Goal: Task Accomplishment & Management: Manage account settings

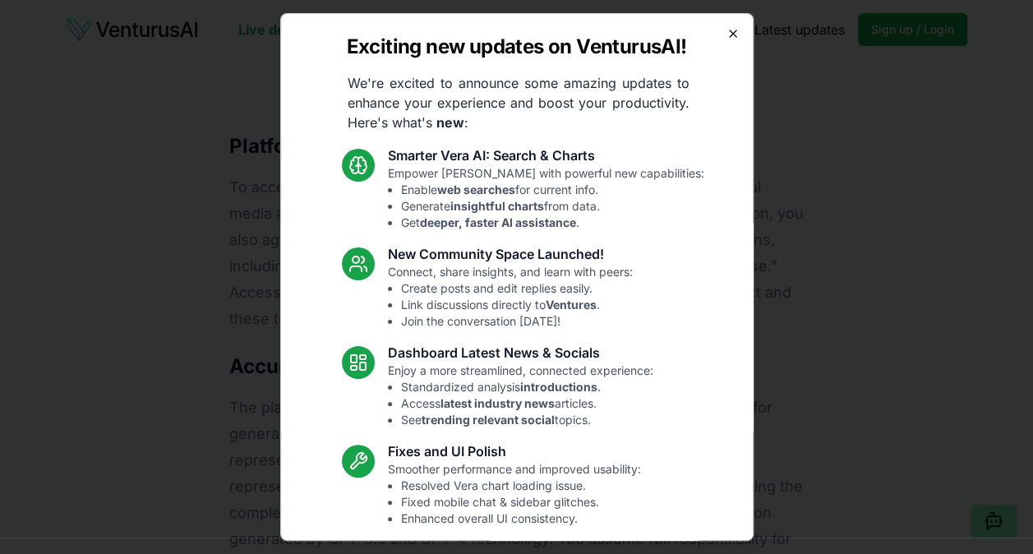
click at [726, 31] on icon "button" at bounding box center [732, 33] width 13 height 13
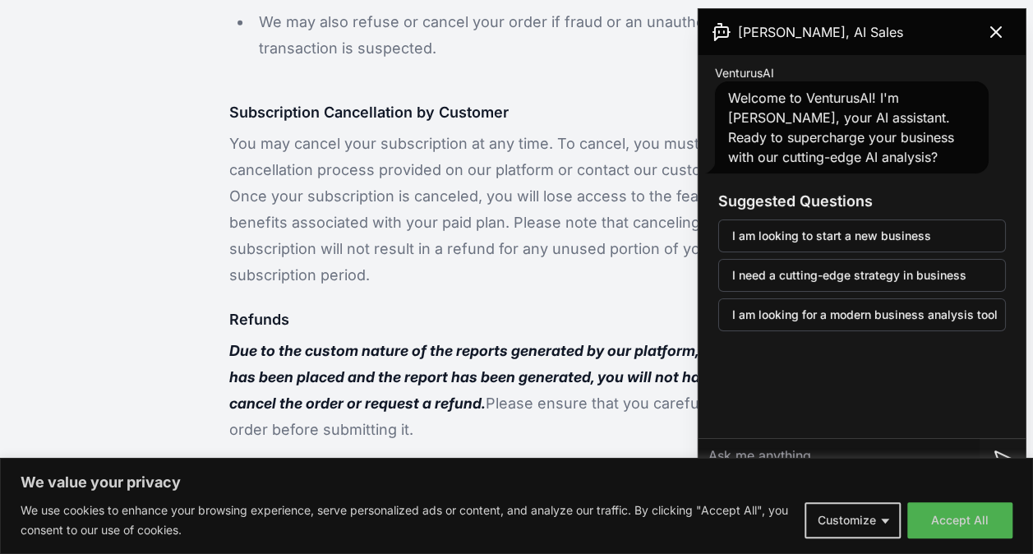
scroll to position [2137, 0]
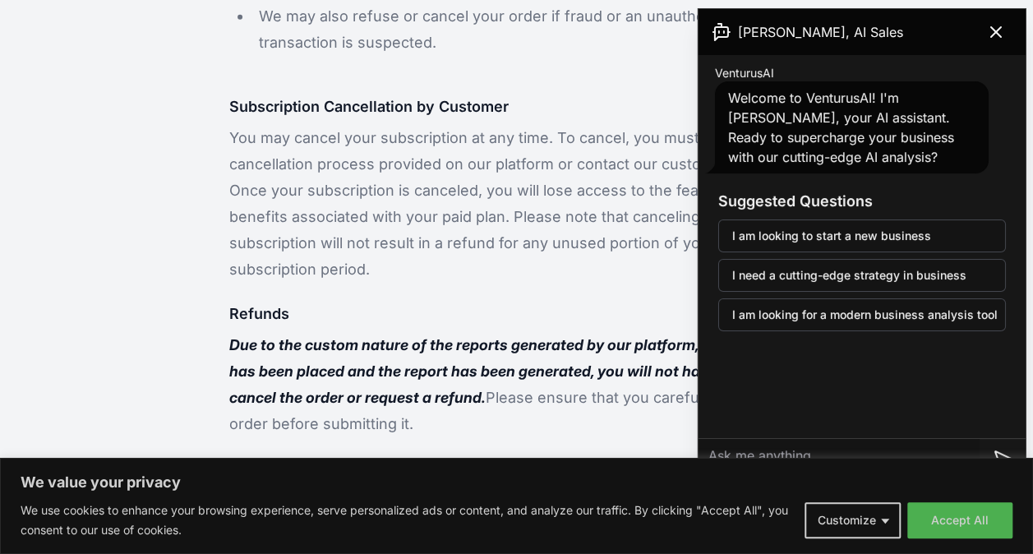
click at [434, 185] on p "You may cancel your subscription at any time. To cancel, you must follow the ca…" at bounding box center [516, 204] width 574 height 158
click at [1005, 27] on icon at bounding box center [996, 32] width 20 height 20
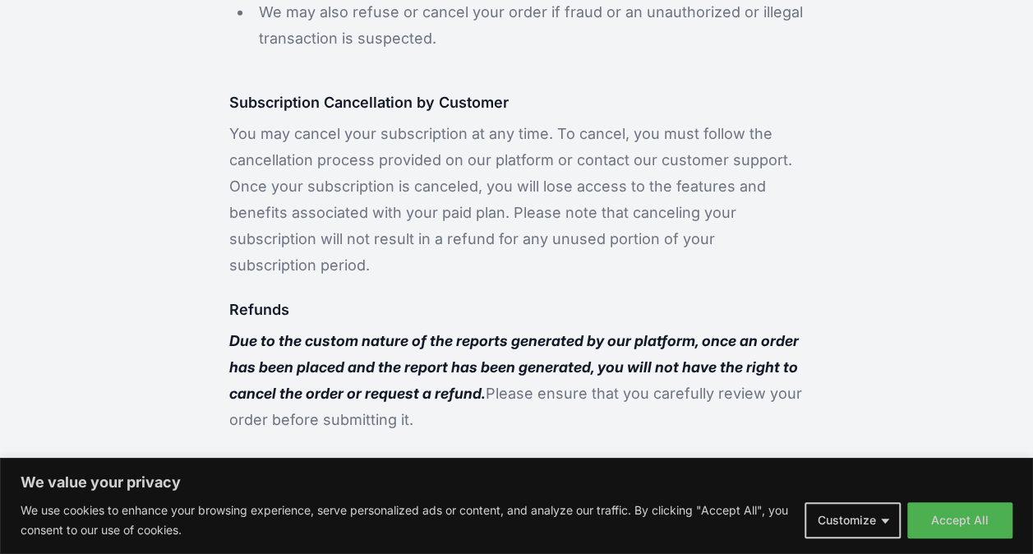
scroll to position [2089, 0]
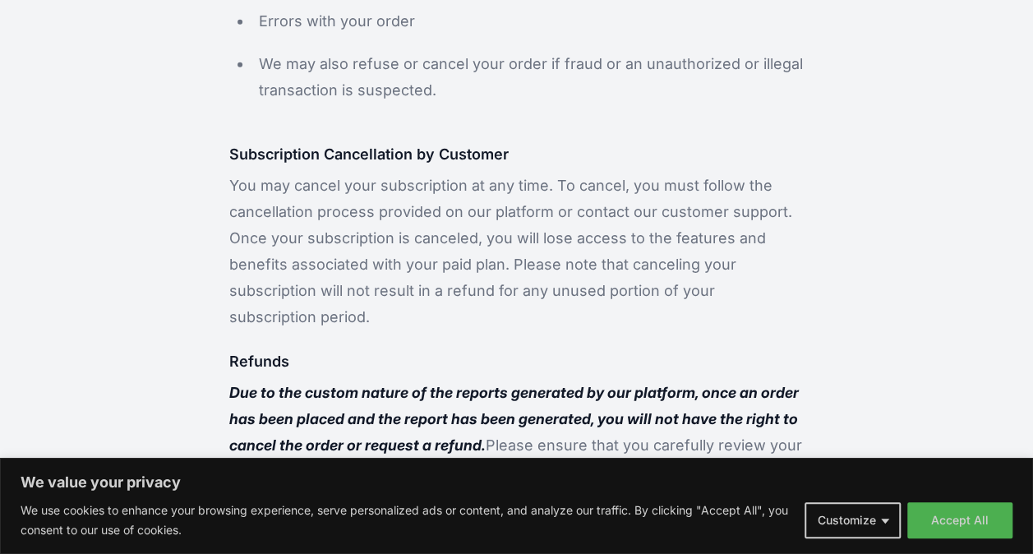
click at [971, 525] on button "Accept All" at bounding box center [959, 520] width 105 height 36
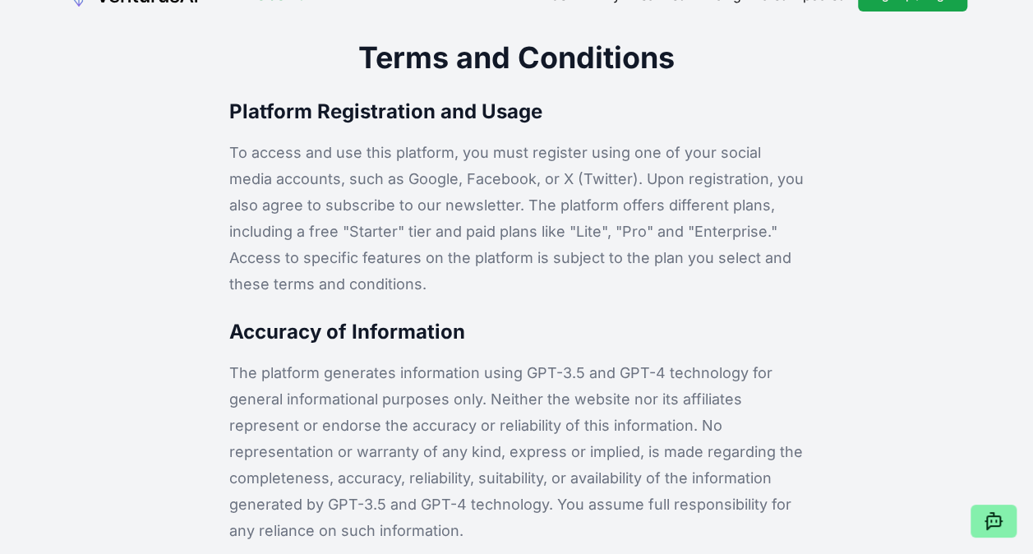
scroll to position [0, 0]
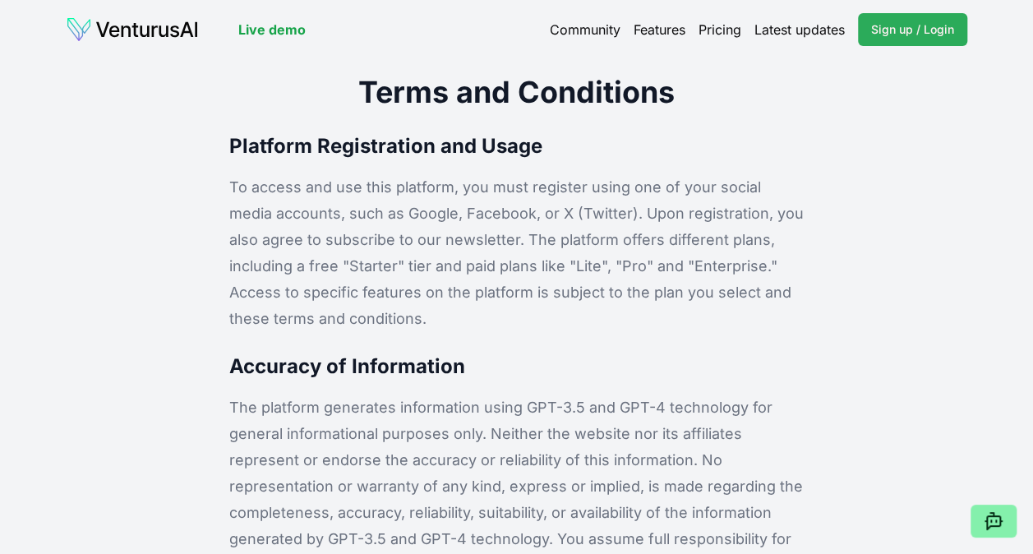
click at [909, 29] on span "Sign up / Login" at bounding box center [912, 29] width 83 height 16
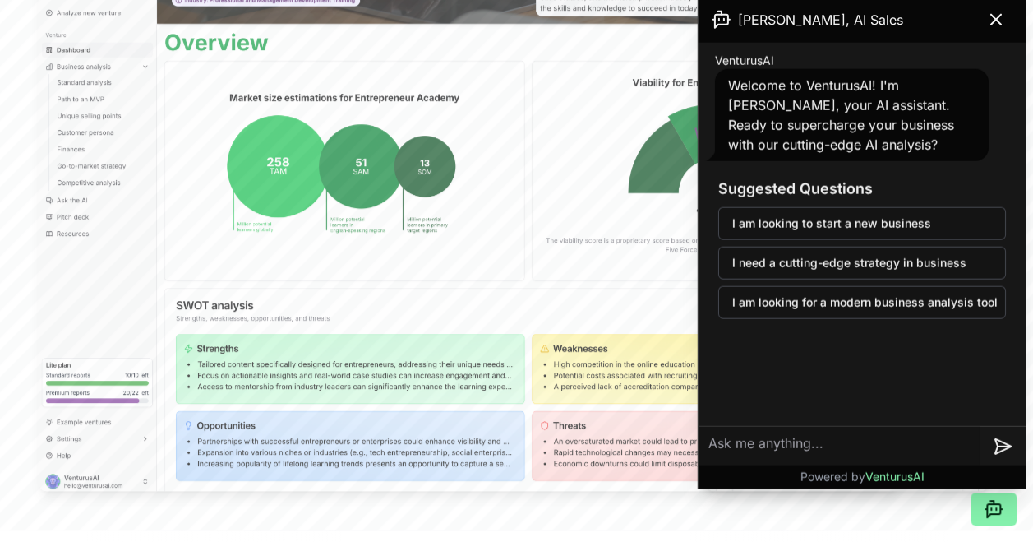
scroll to position [164, 0]
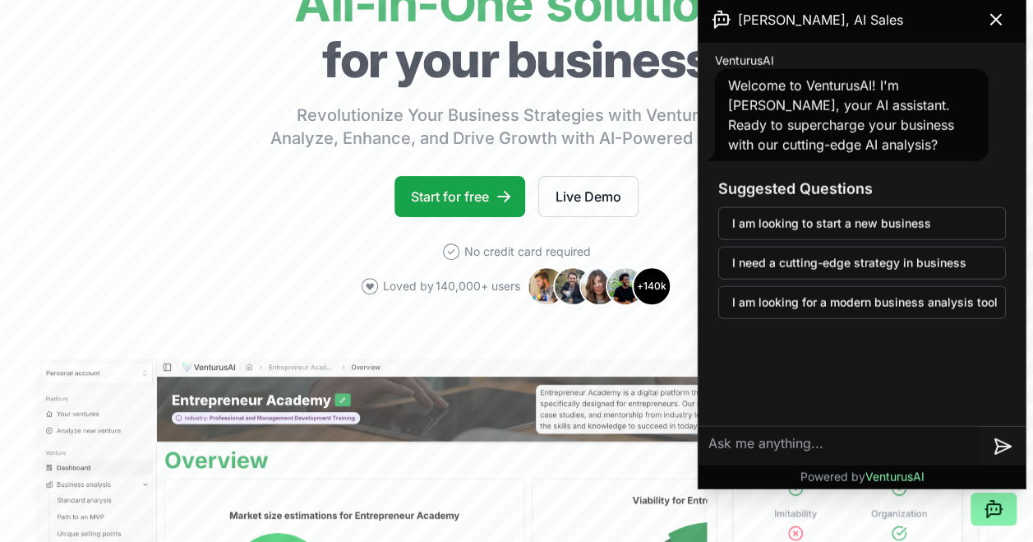
click at [762, 444] on textarea at bounding box center [839, 445] width 281 height 39
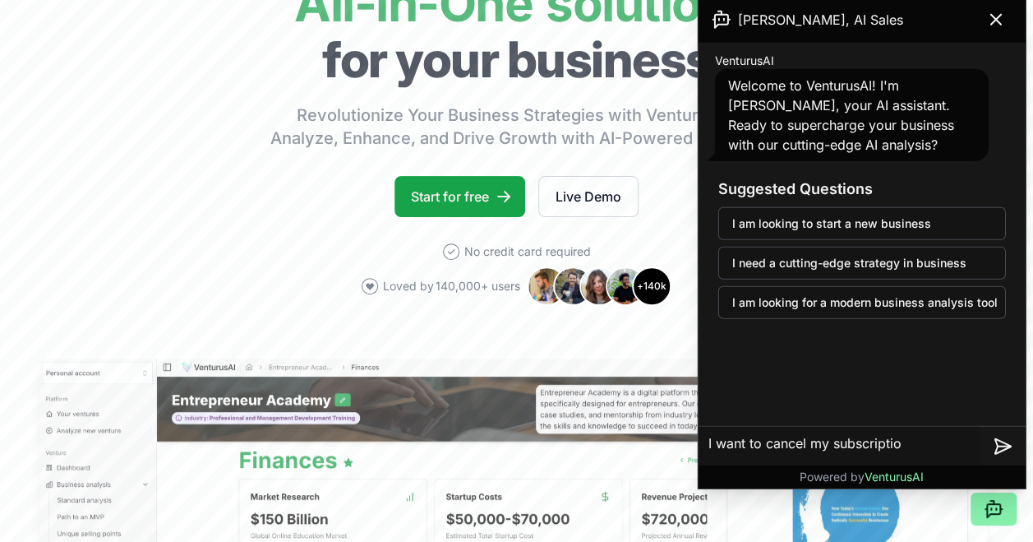
type textarea "I want to cancel my subscription"
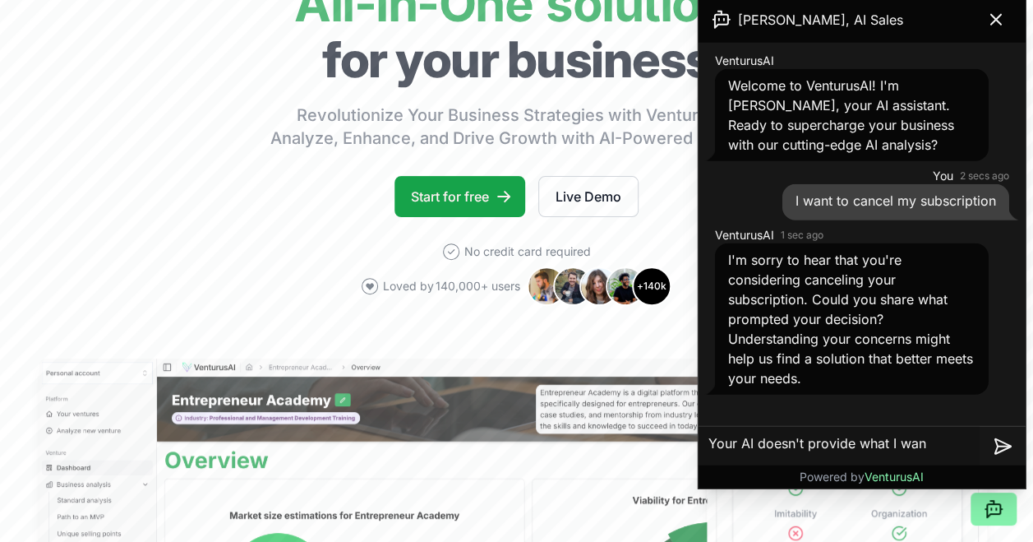
type textarea "Your AI doesn't provide what I want"
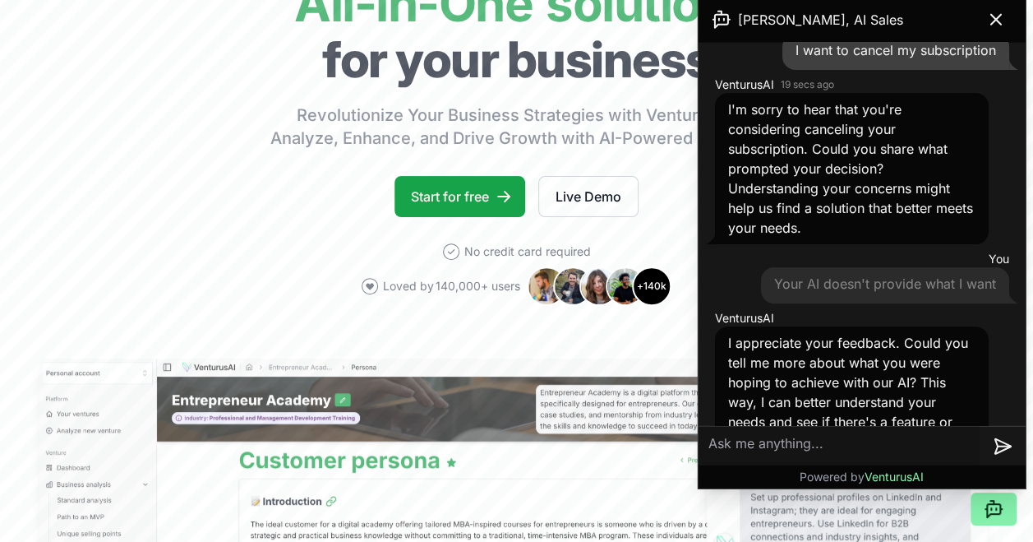
scroll to position [211, 0]
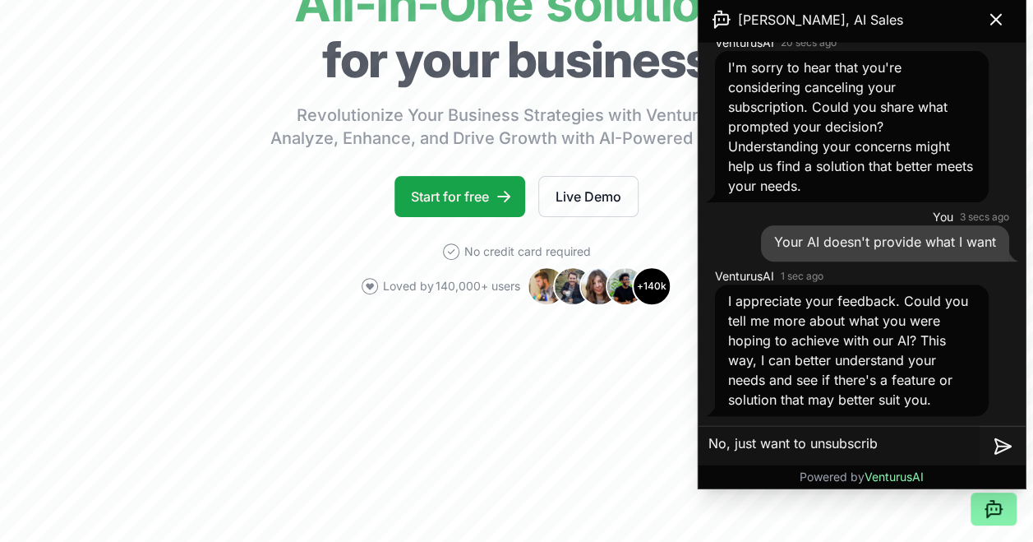
type textarea "No, just want to unsubscribe"
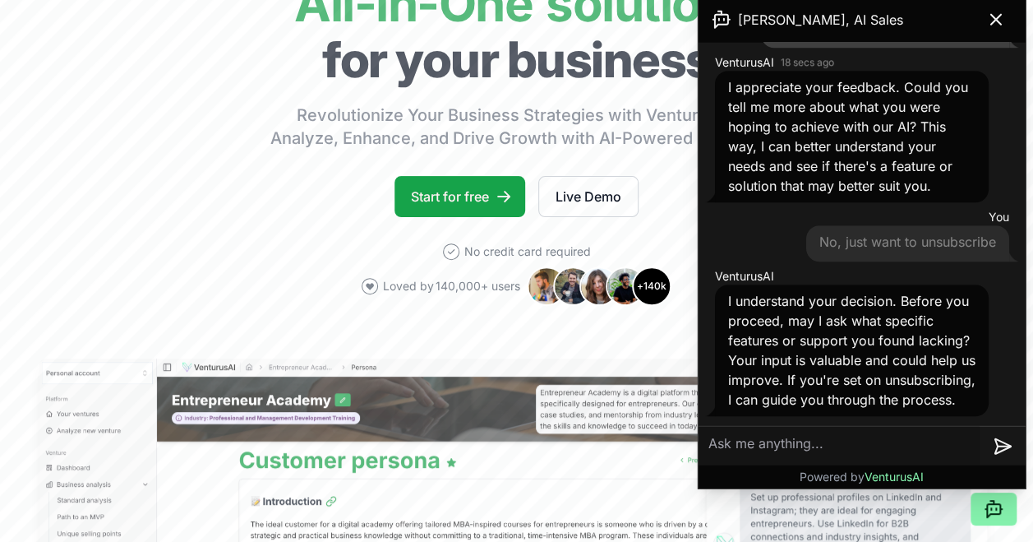
scroll to position [445, 0]
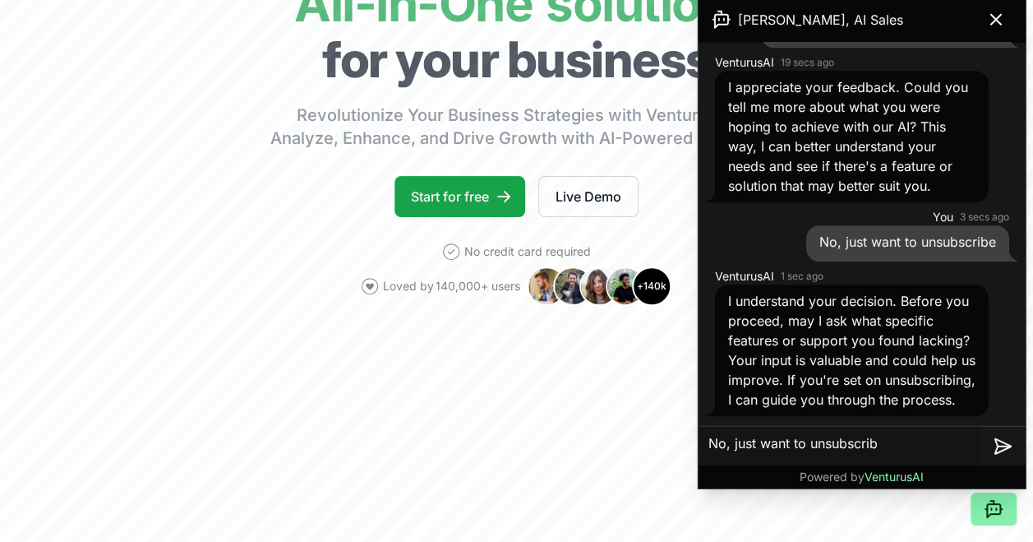
type textarea "No, just want to unsubscribe"
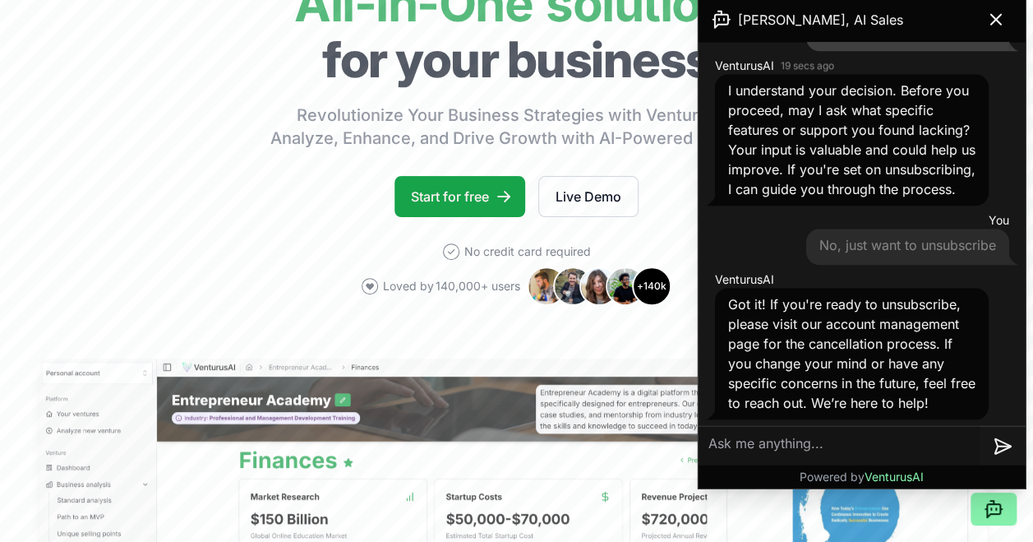
scroll to position [658, 0]
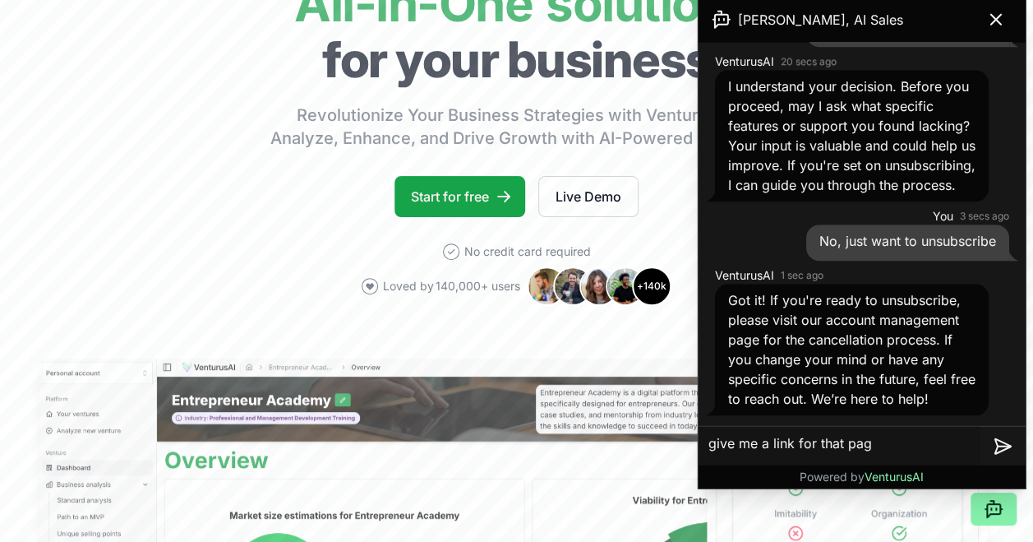
type textarea "give me a link for that page"
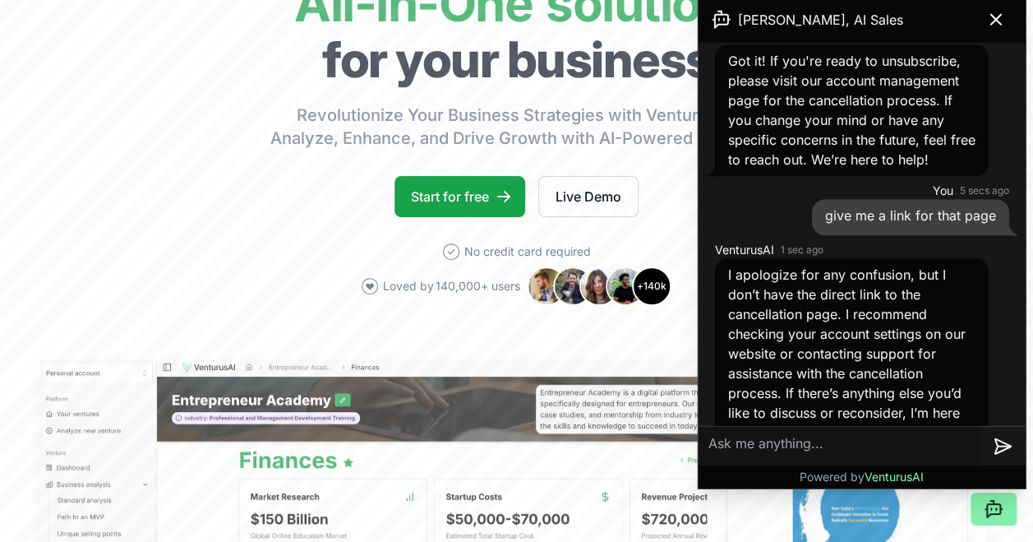
scroll to position [767, 0]
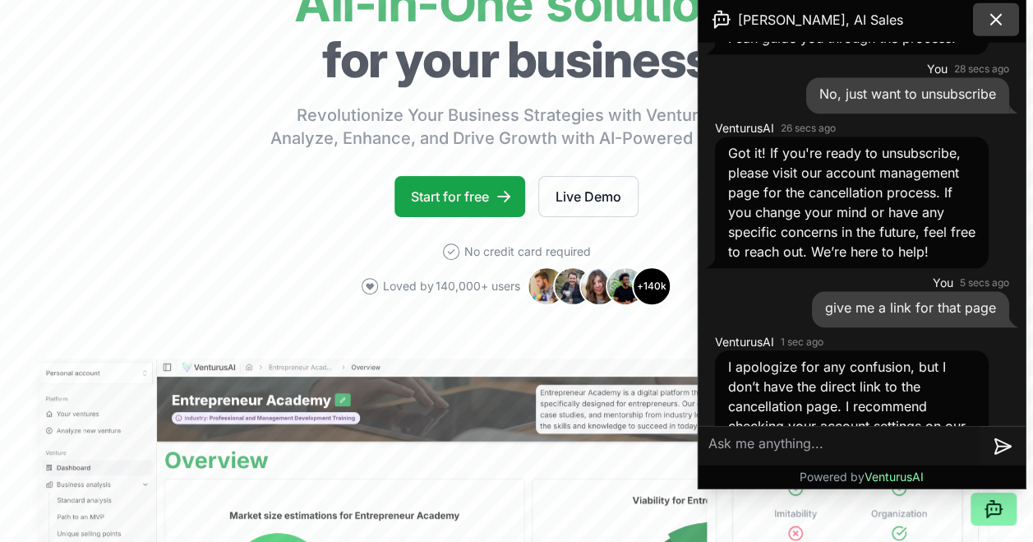
click at [1003, 15] on icon at bounding box center [996, 20] width 20 height 20
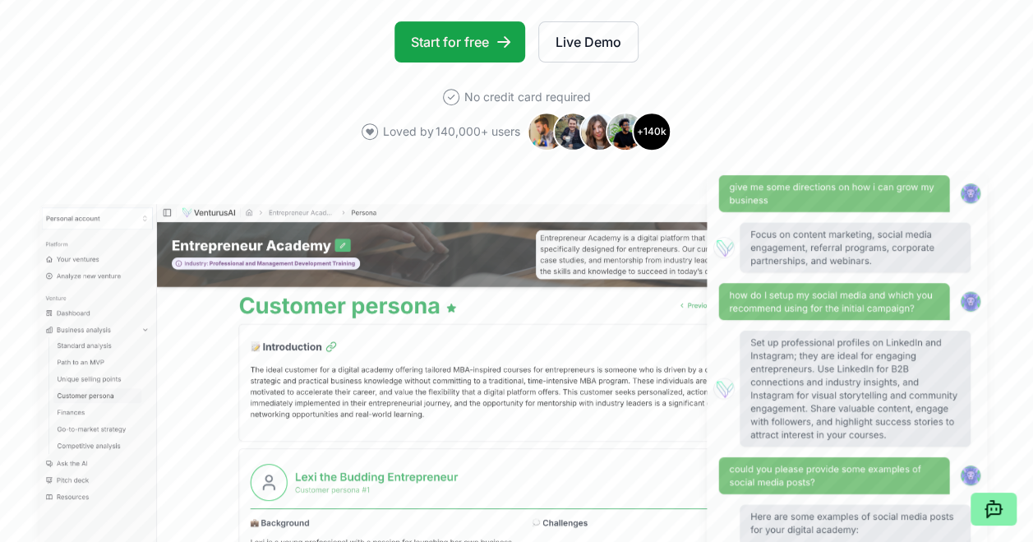
scroll to position [0, 0]
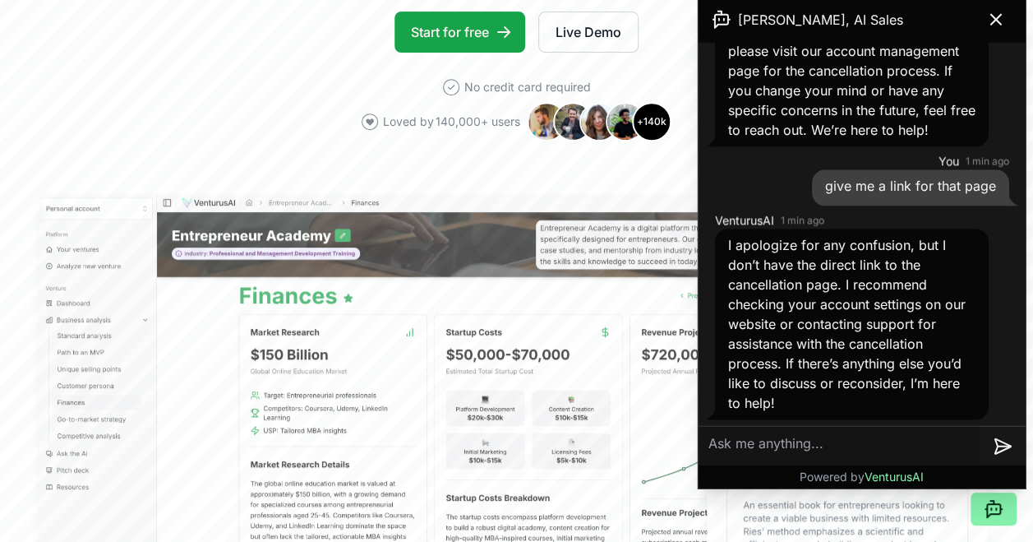
scroll to position [931, 0]
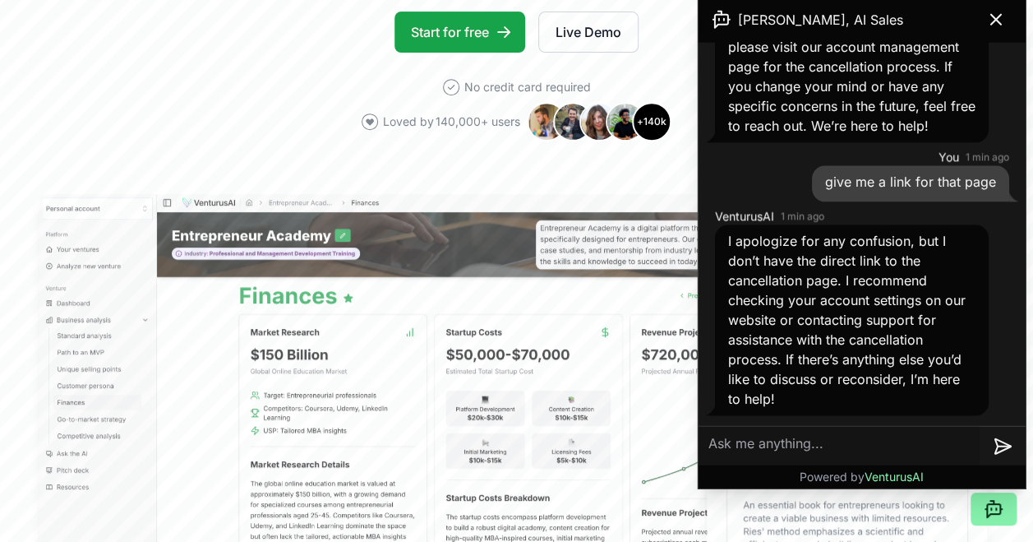
click at [768, 447] on textarea at bounding box center [839, 445] width 281 height 39
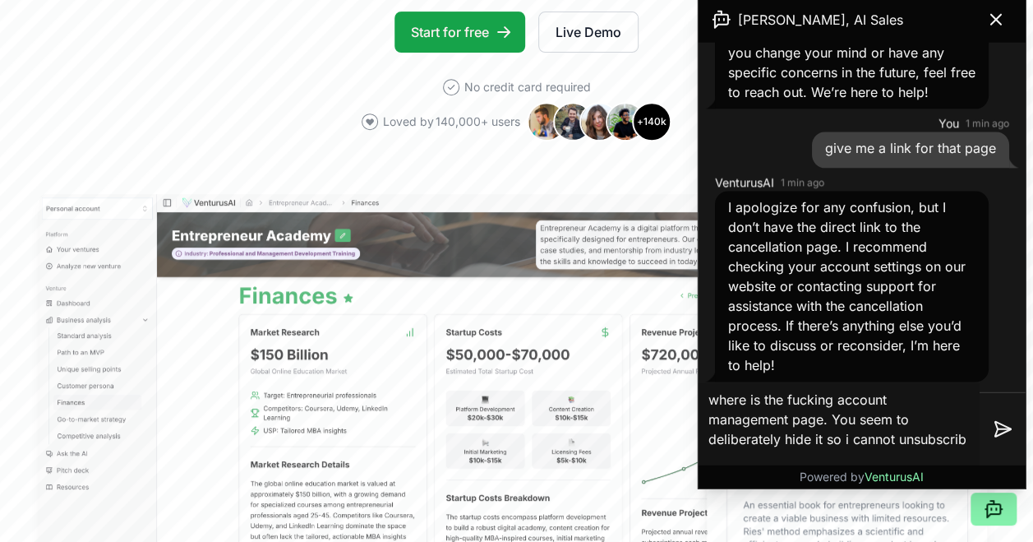
type textarea "where is the fucking account management page. You seem to deliberately hide it …"
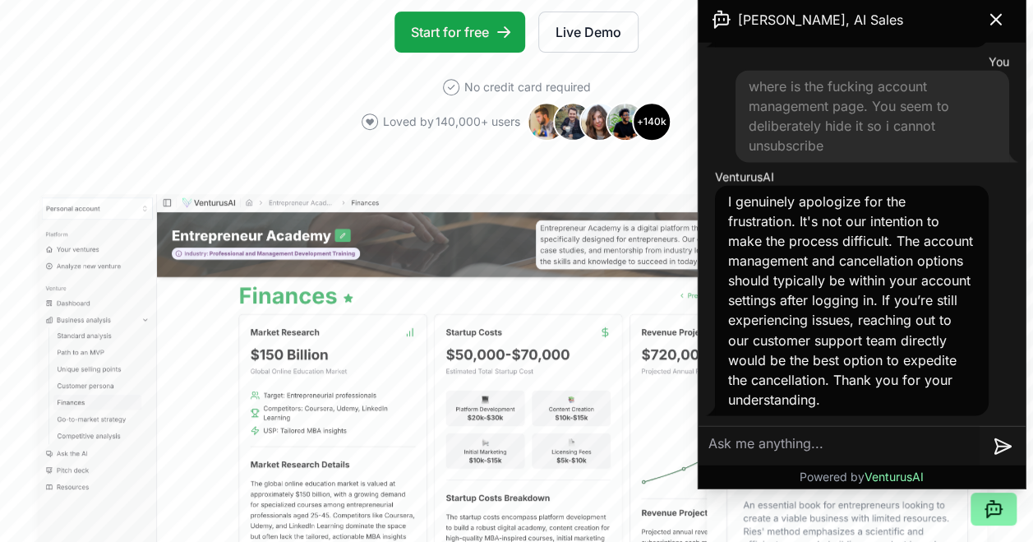
scroll to position [1319, 0]
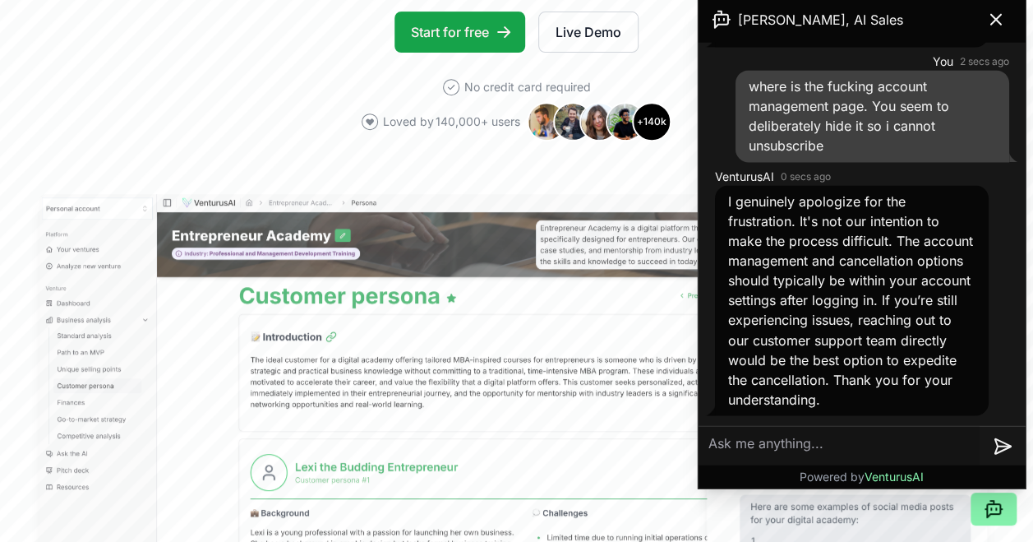
click at [797, 444] on textarea at bounding box center [839, 445] width 281 height 39
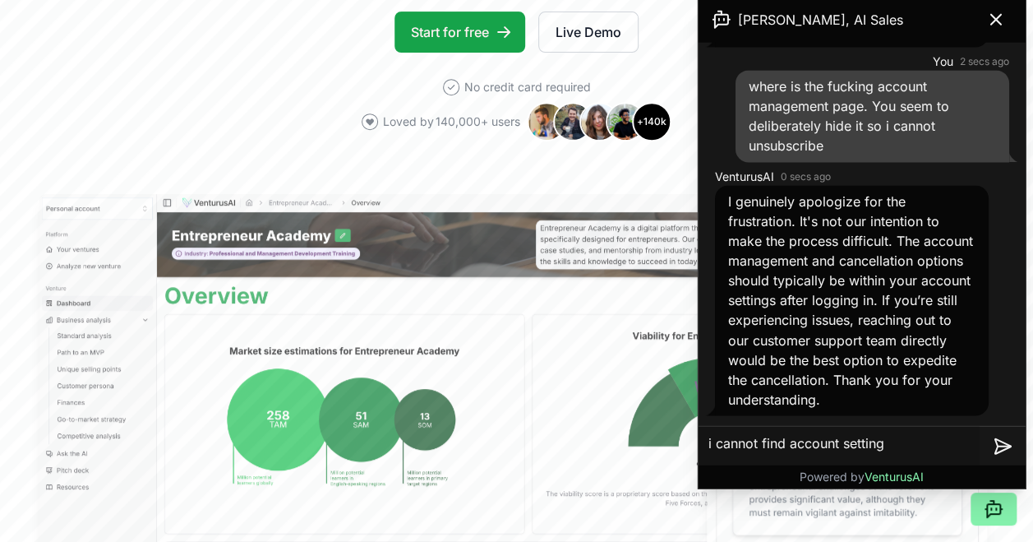
type textarea "i cannot find account settings"
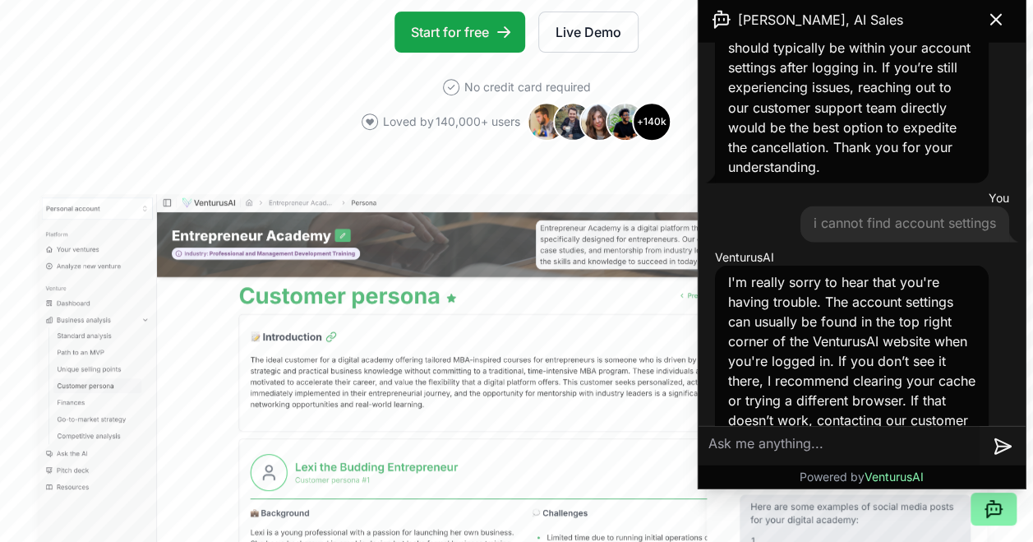
scroll to position [1671, 0]
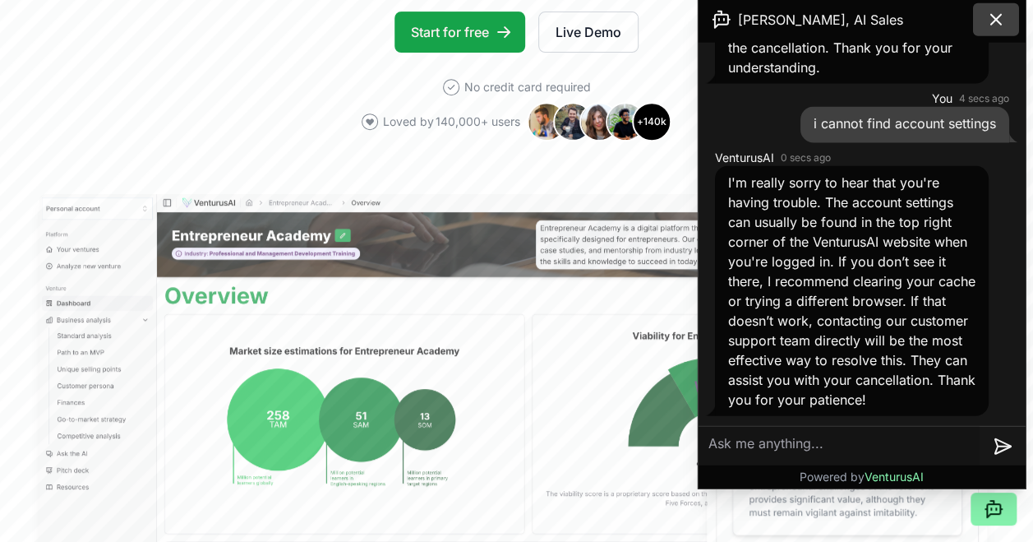
click at [1004, 15] on icon at bounding box center [996, 20] width 20 height 20
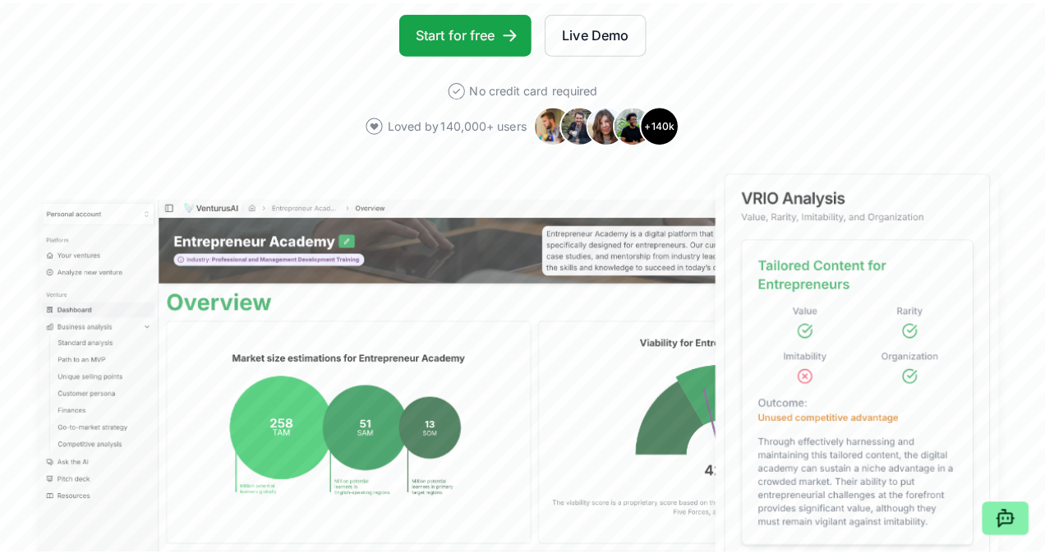
scroll to position [0, 0]
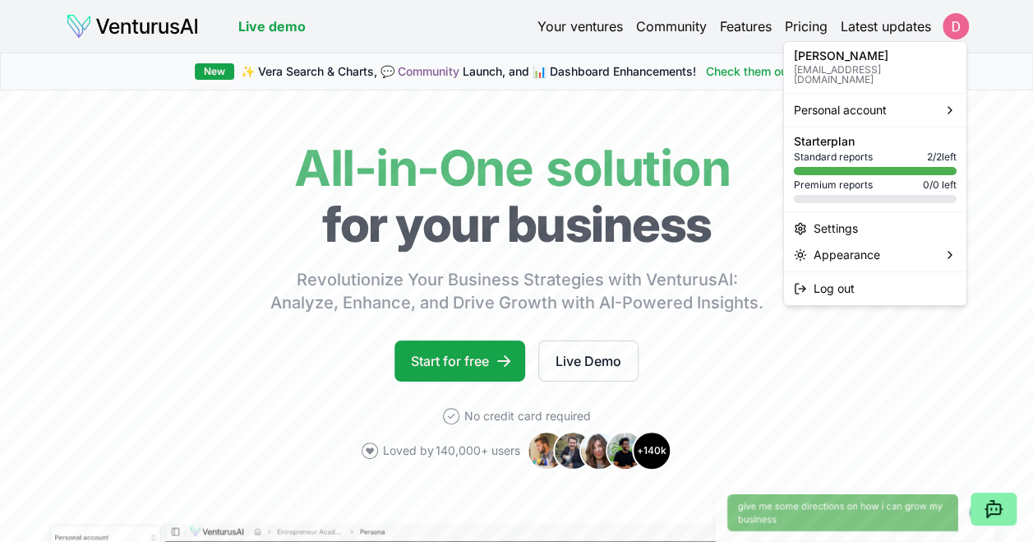
click at [954, 18] on html "We value your privacy We use cookies to enhance your browsing experience, serve…" at bounding box center [516, 271] width 1033 height 542
click at [854, 215] on div "Settings" at bounding box center [875, 228] width 176 height 26
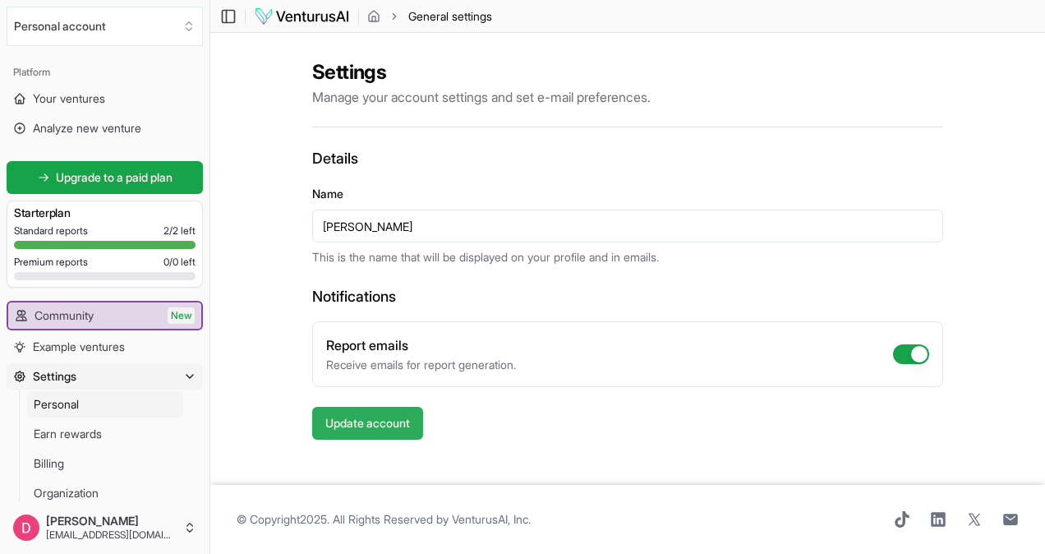
click at [391, 420] on button "Update account" at bounding box center [367, 423] width 111 height 33
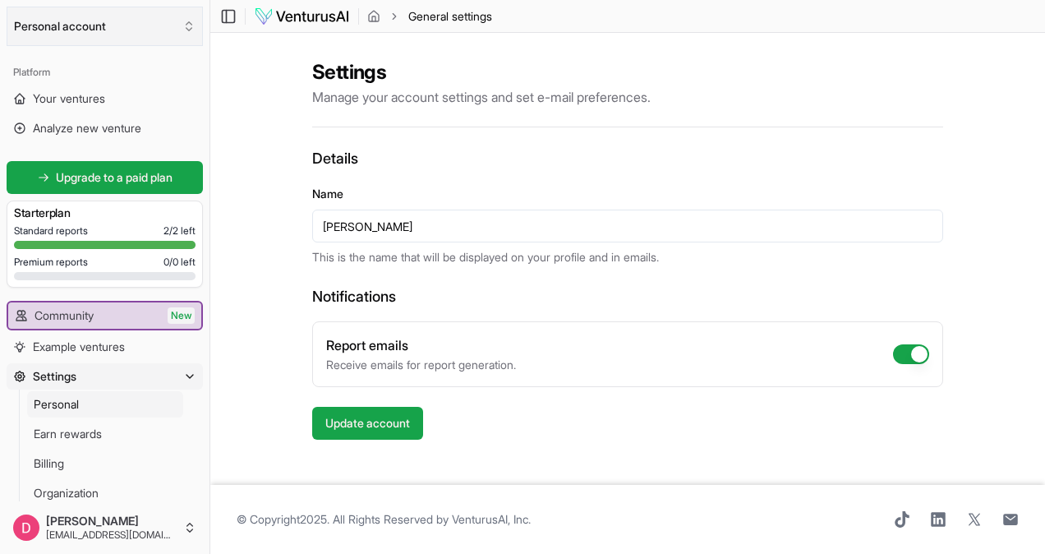
click at [136, 20] on button "Personal account" at bounding box center [105, 26] width 196 height 39
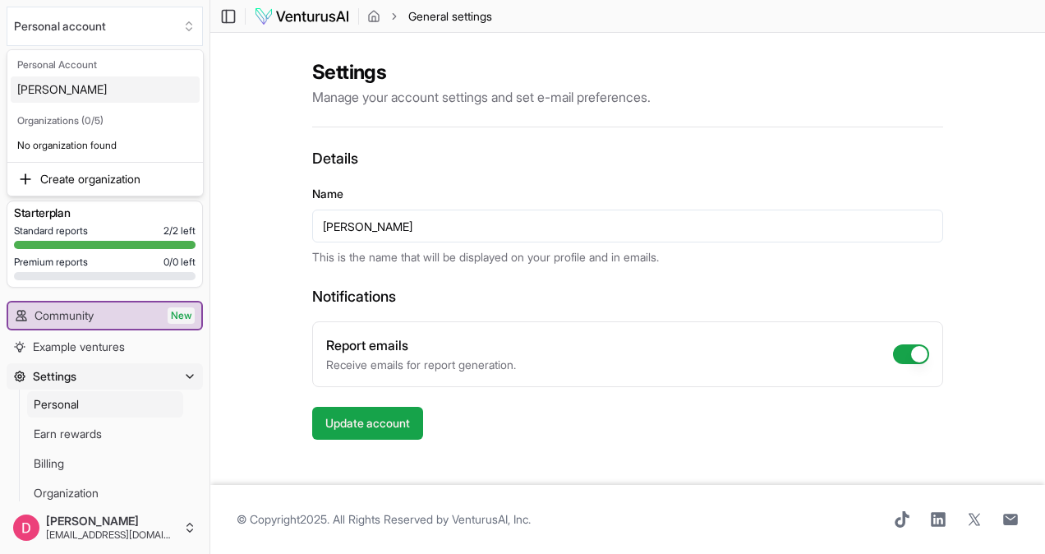
click at [786, 102] on html "We value your privacy We use cookies to enhance your browsing experience, serve…" at bounding box center [522, 277] width 1045 height 554
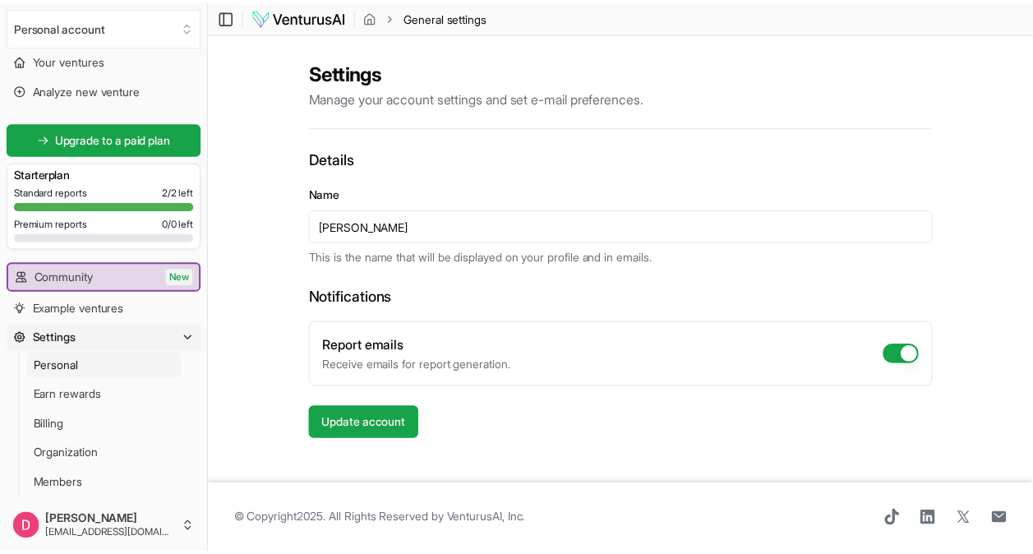
scroll to position [71, 0]
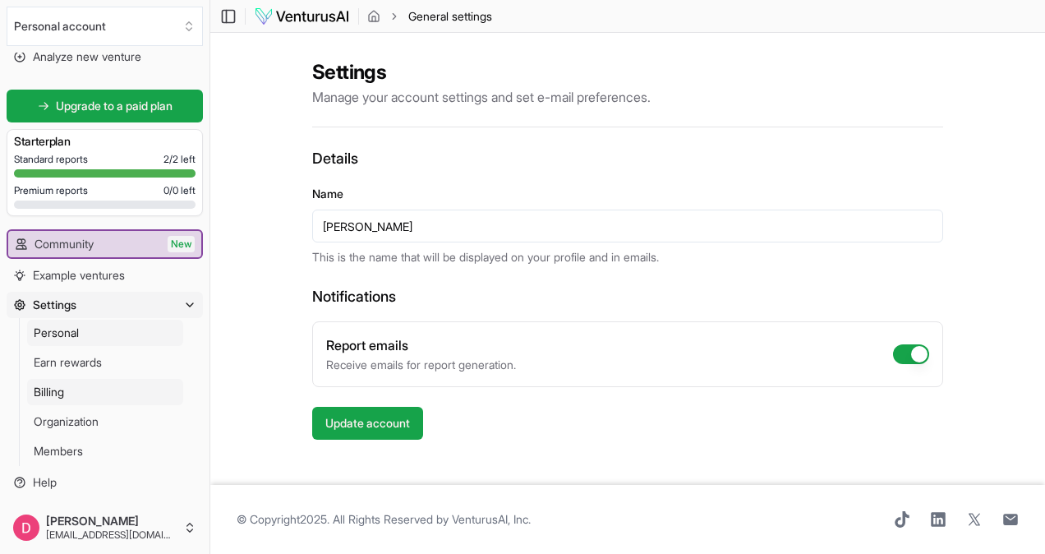
click at [49, 381] on link "Billing" at bounding box center [105, 392] width 156 height 26
